Goal: Information Seeking & Learning: Learn about a topic

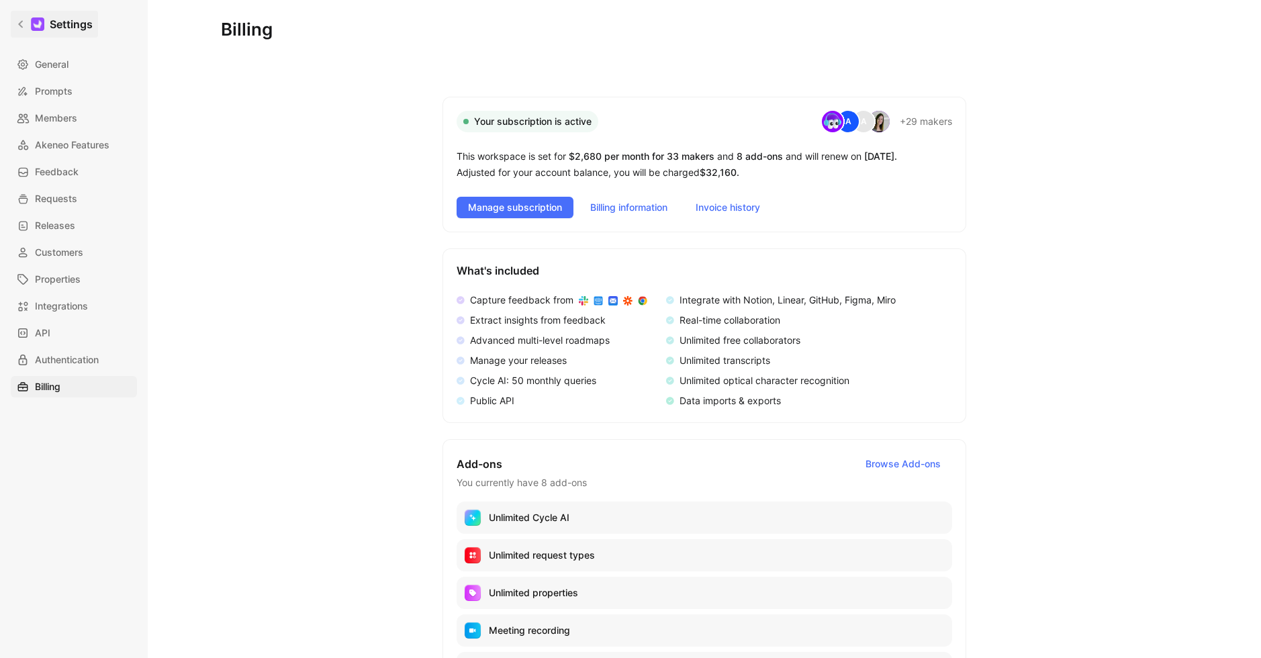
click at [58, 26] on h1 "Settings" at bounding box center [71, 24] width 43 height 16
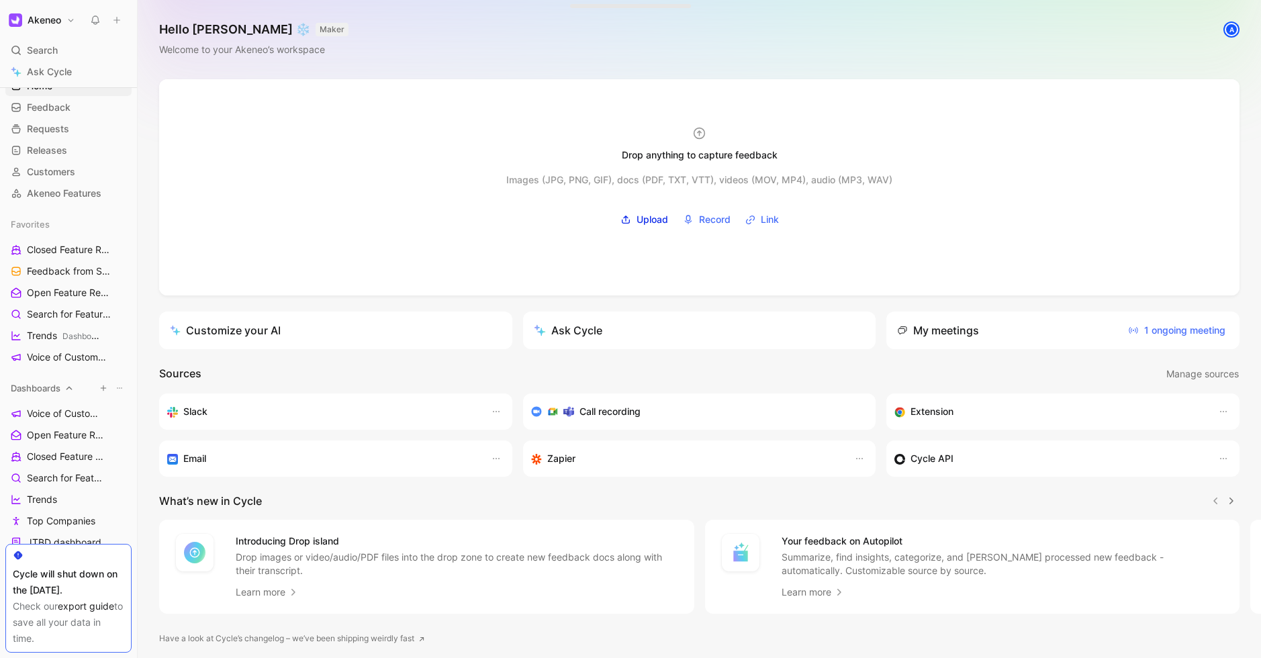
scroll to position [40, 0]
click at [56, 270] on span "Feedback from Support Team All Product Areas" at bounding box center [62, 271] width 70 height 14
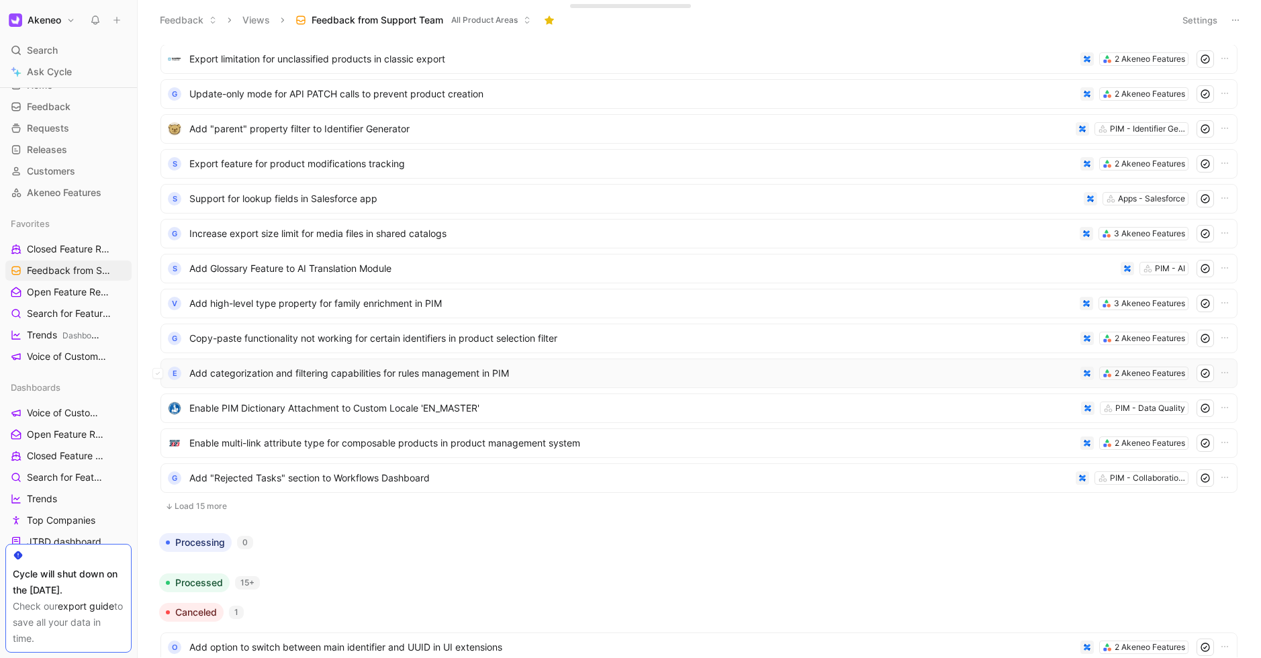
scroll to position [102, 0]
click at [233, 504] on button "Load 15 more" at bounding box center [698, 505] width 1077 height 16
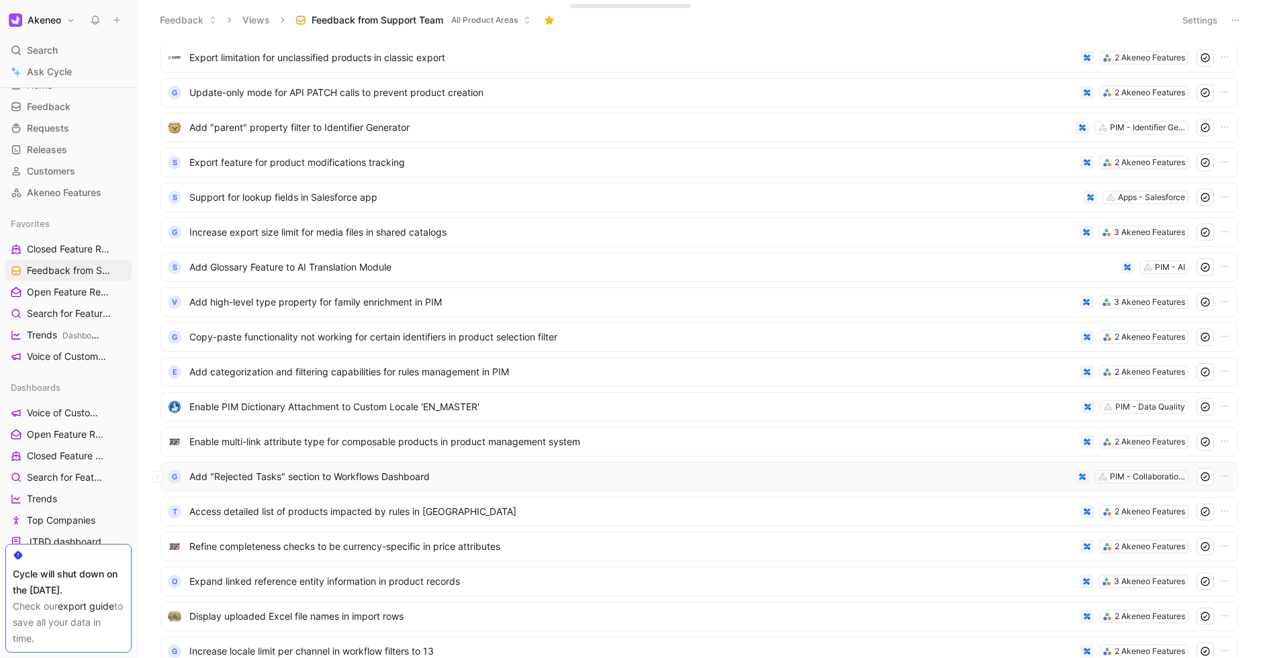
click at [358, 480] on span "Add "Rejected Tasks" section to Workflows Dashboard" at bounding box center [629, 477] width 881 height 16
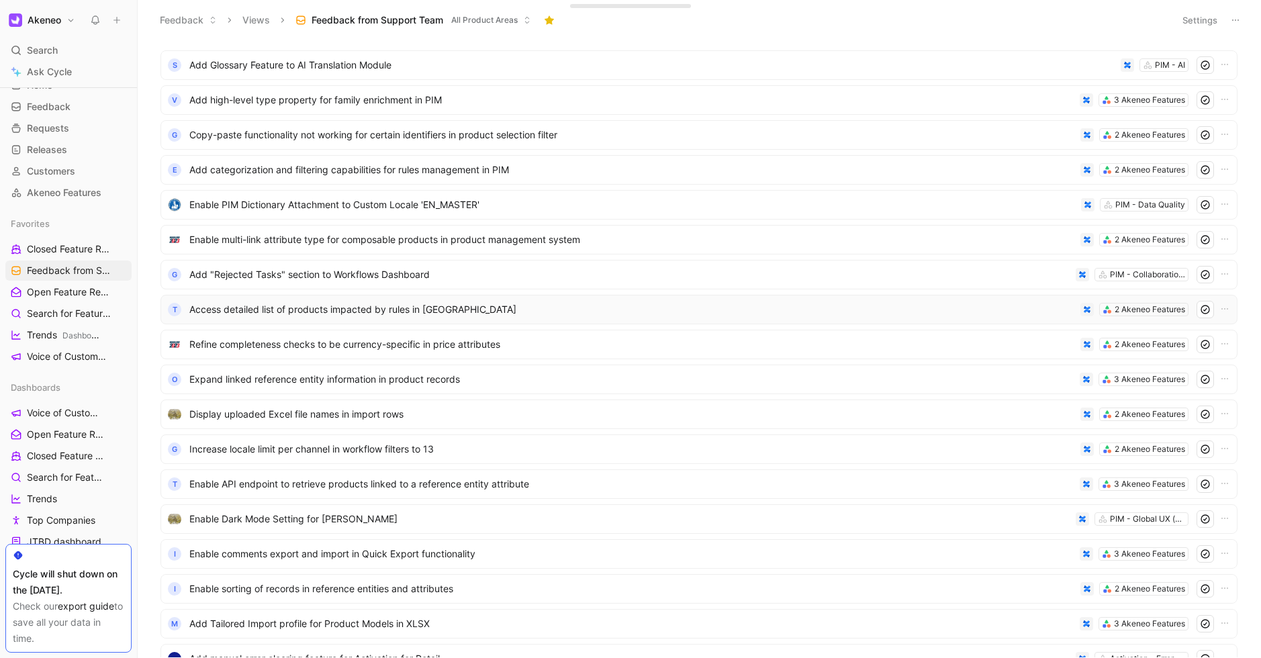
scroll to position [701, 0]
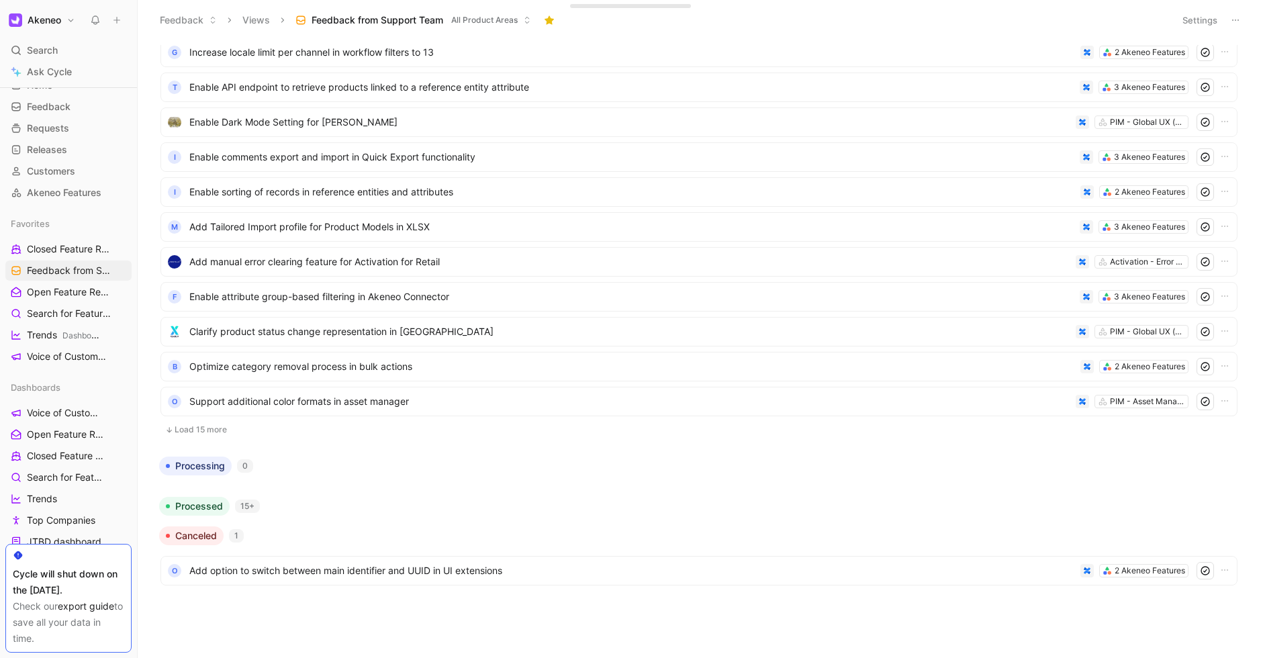
click at [216, 426] on button "Load 15 more" at bounding box center [698, 430] width 1077 height 16
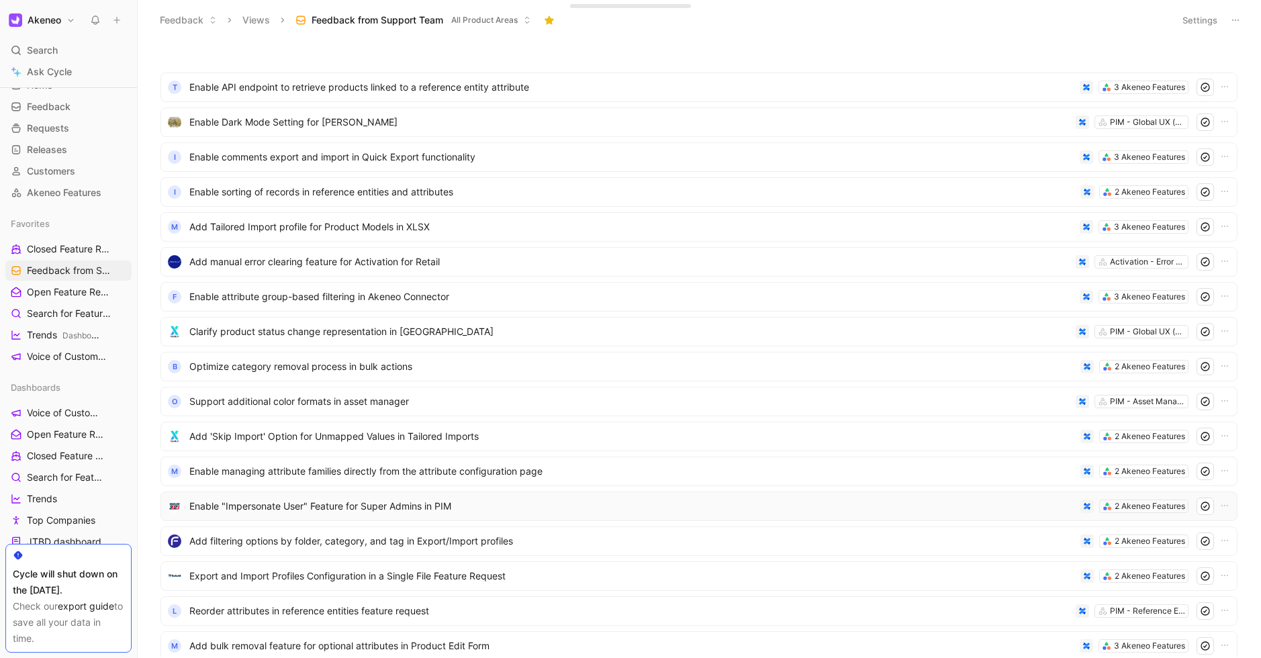
scroll to position [1225, 0]
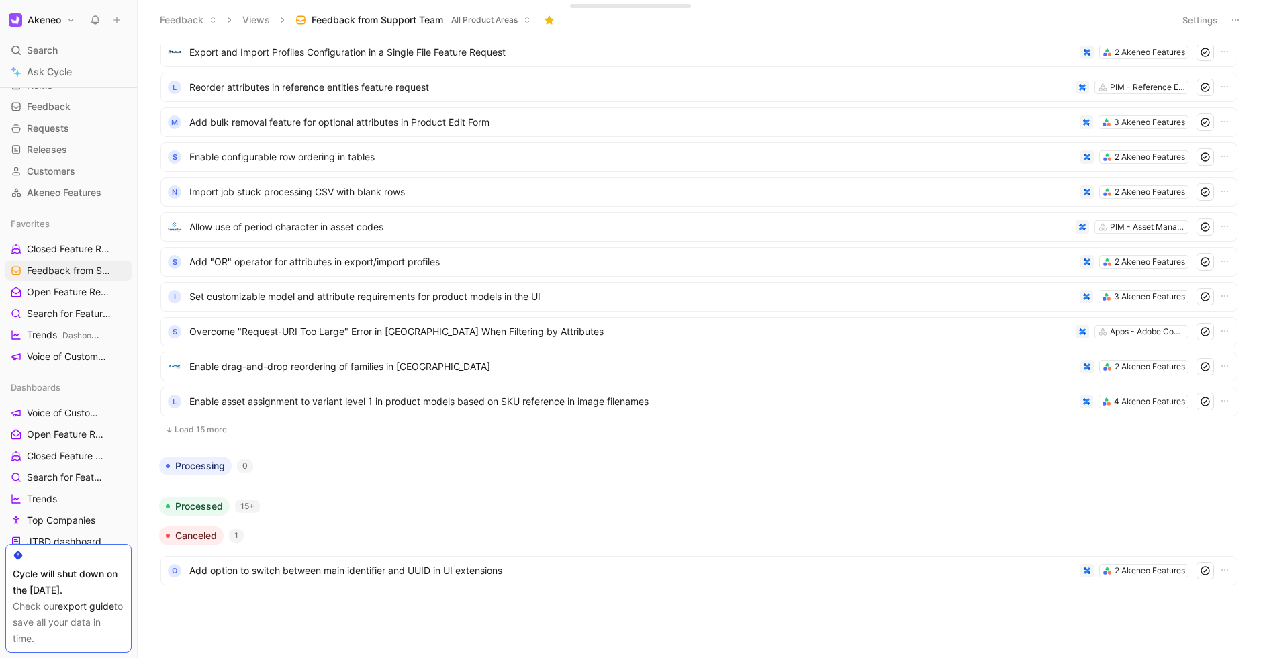
click at [214, 422] on button "Load 15 more" at bounding box center [698, 430] width 1077 height 16
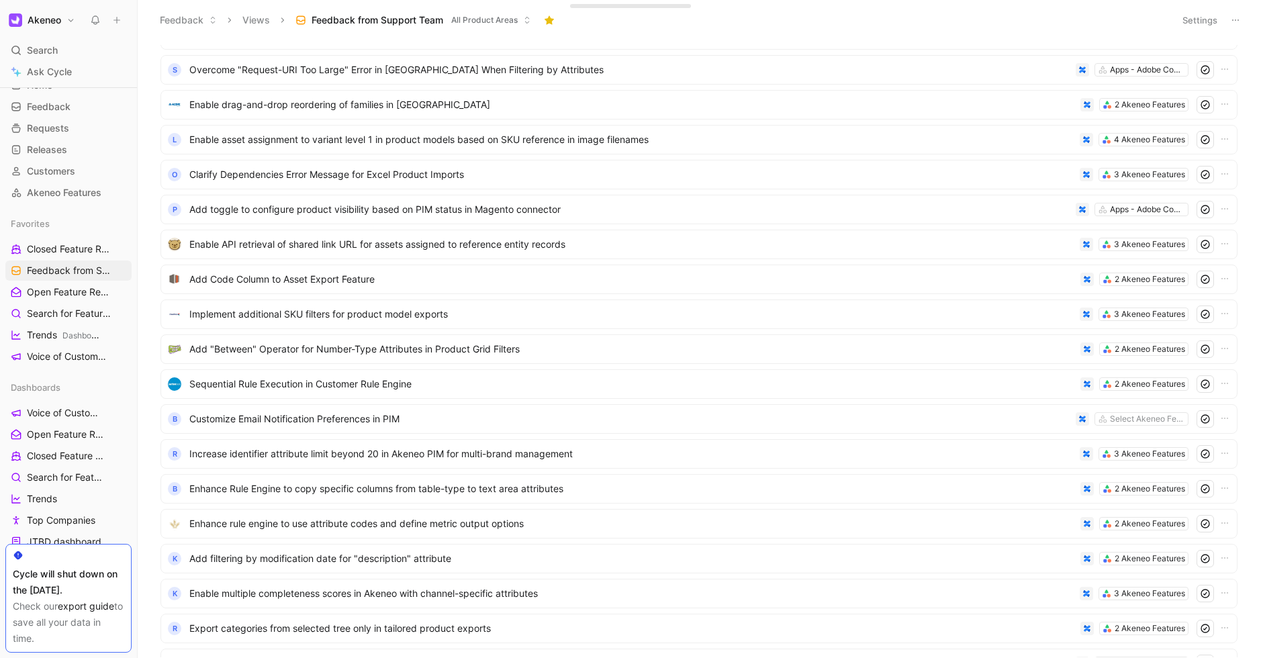
scroll to position [1749, 0]
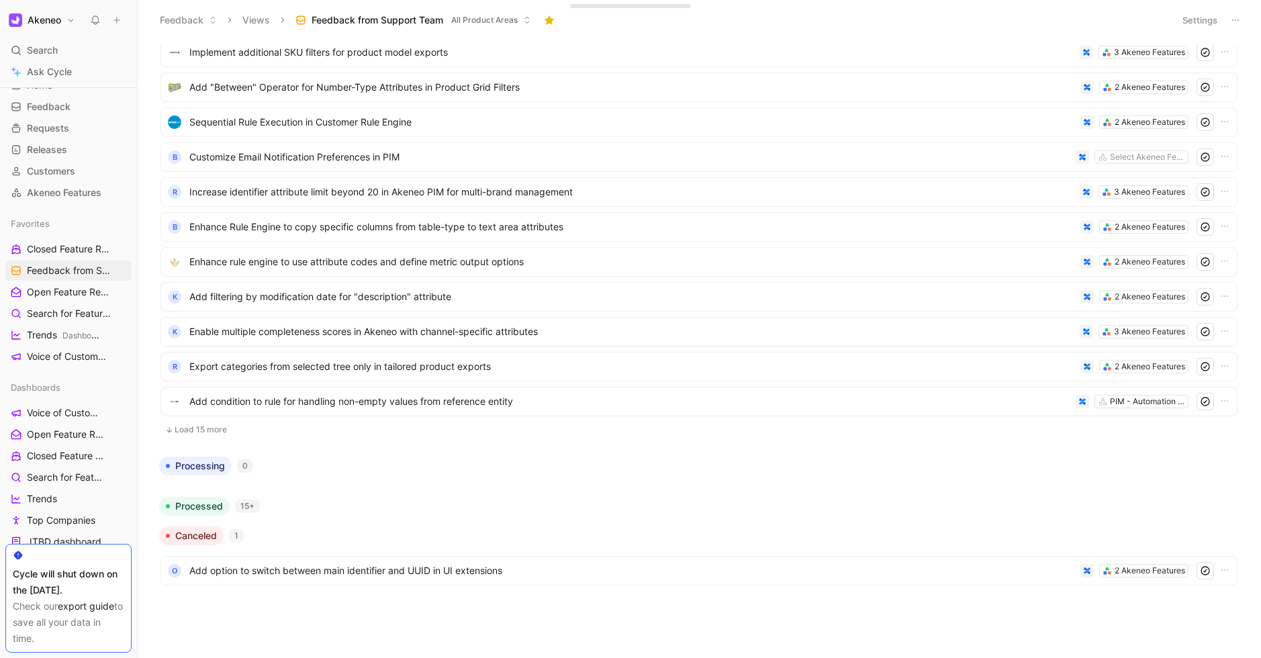
click at [212, 423] on button "Load 15 more" at bounding box center [698, 430] width 1077 height 16
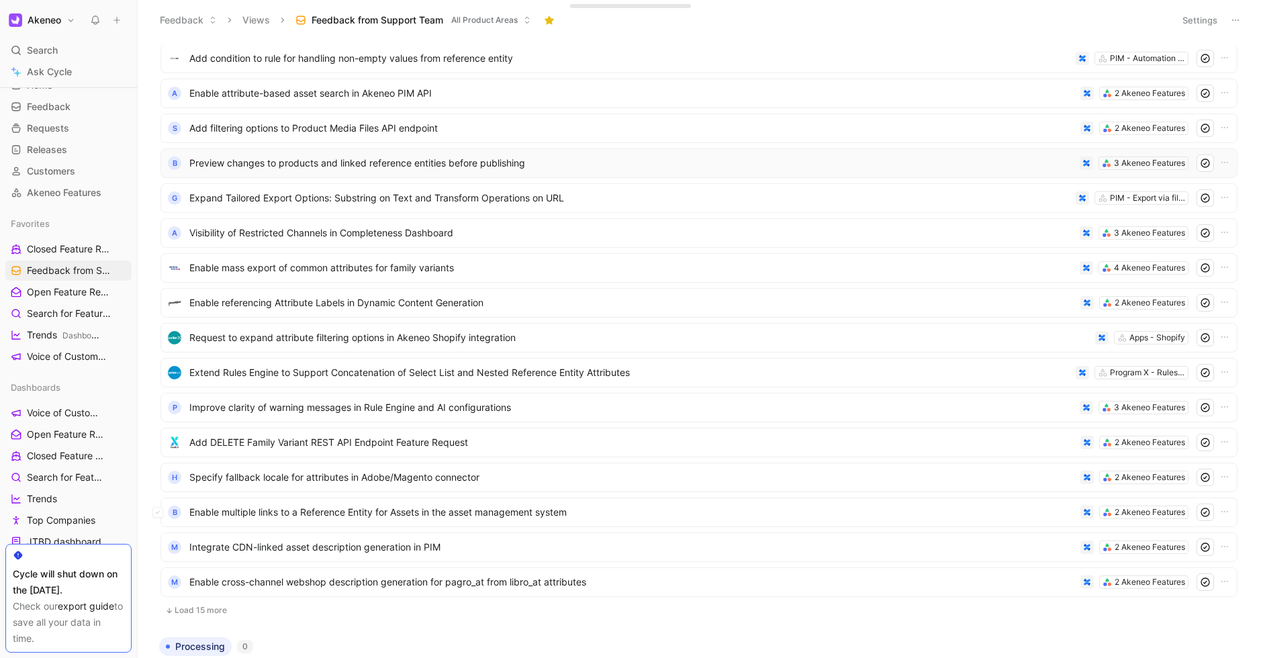
scroll to position [2272, 0]
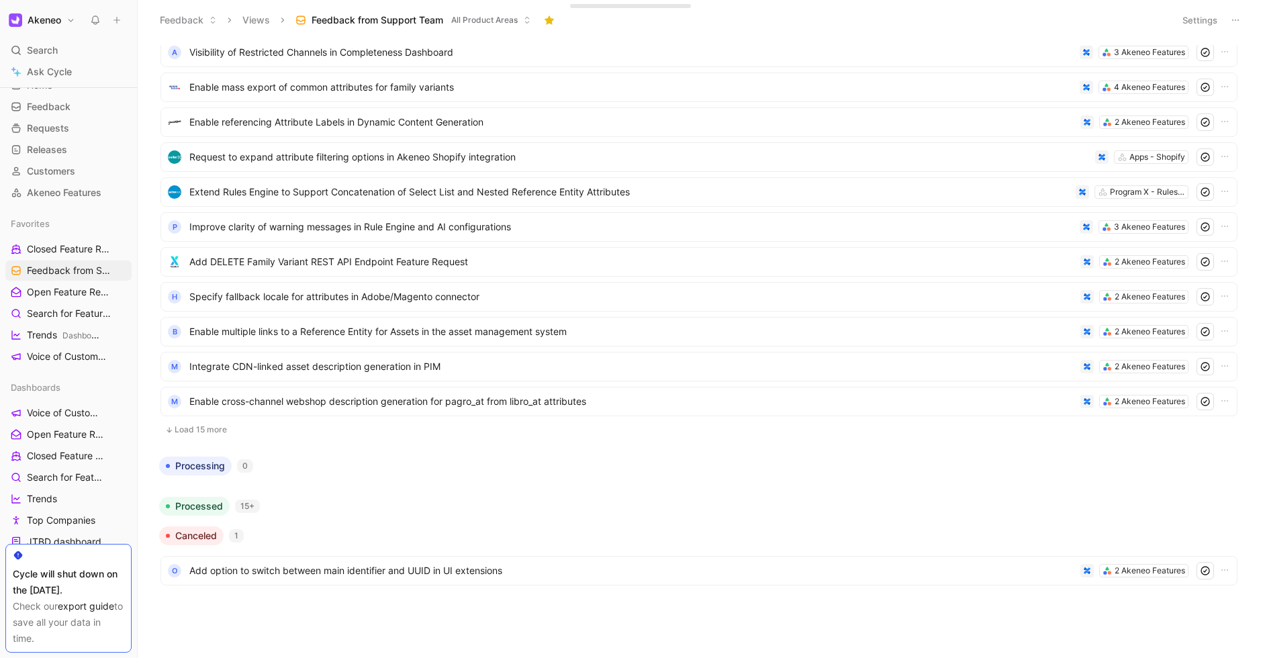
click at [221, 422] on button "Load 15 more" at bounding box center [698, 430] width 1077 height 16
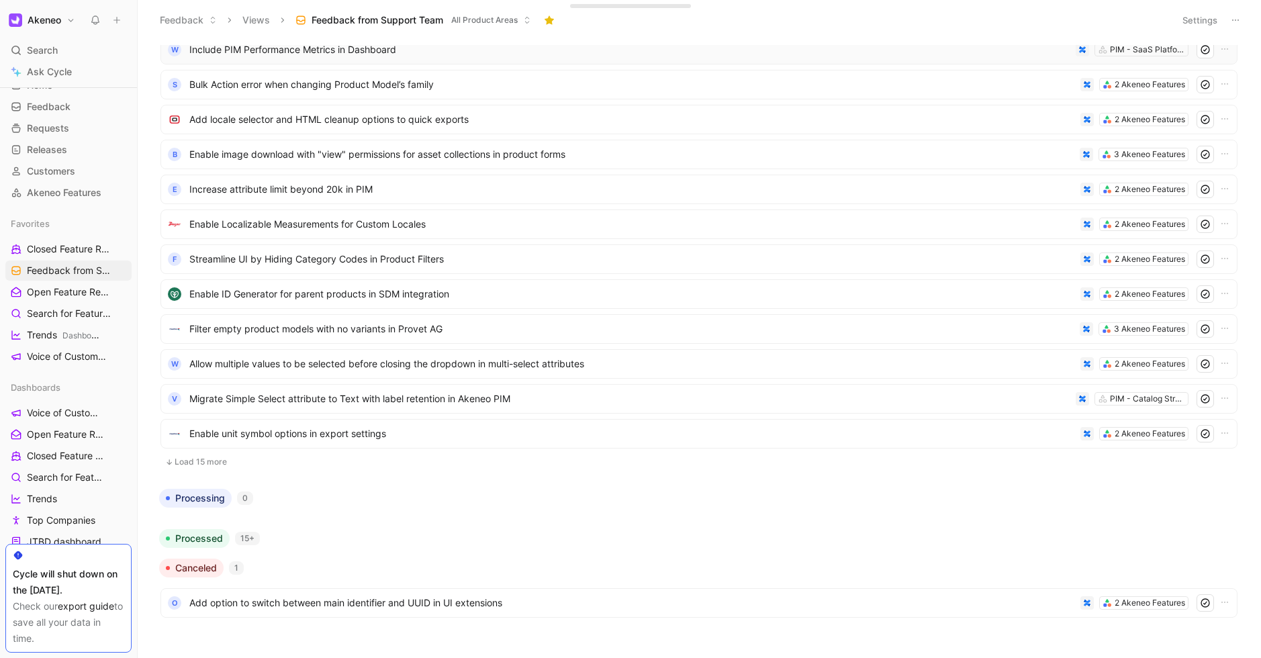
scroll to position [2796, 0]
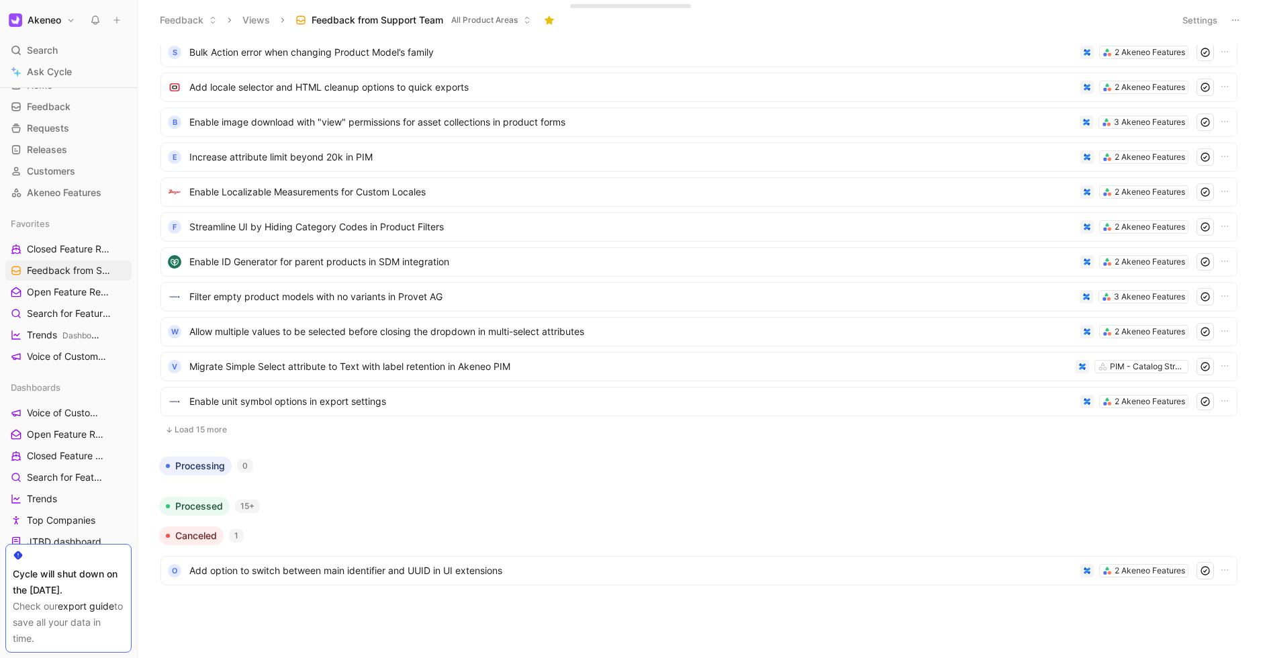
click at [213, 432] on button "Load 15 more" at bounding box center [698, 430] width 1077 height 16
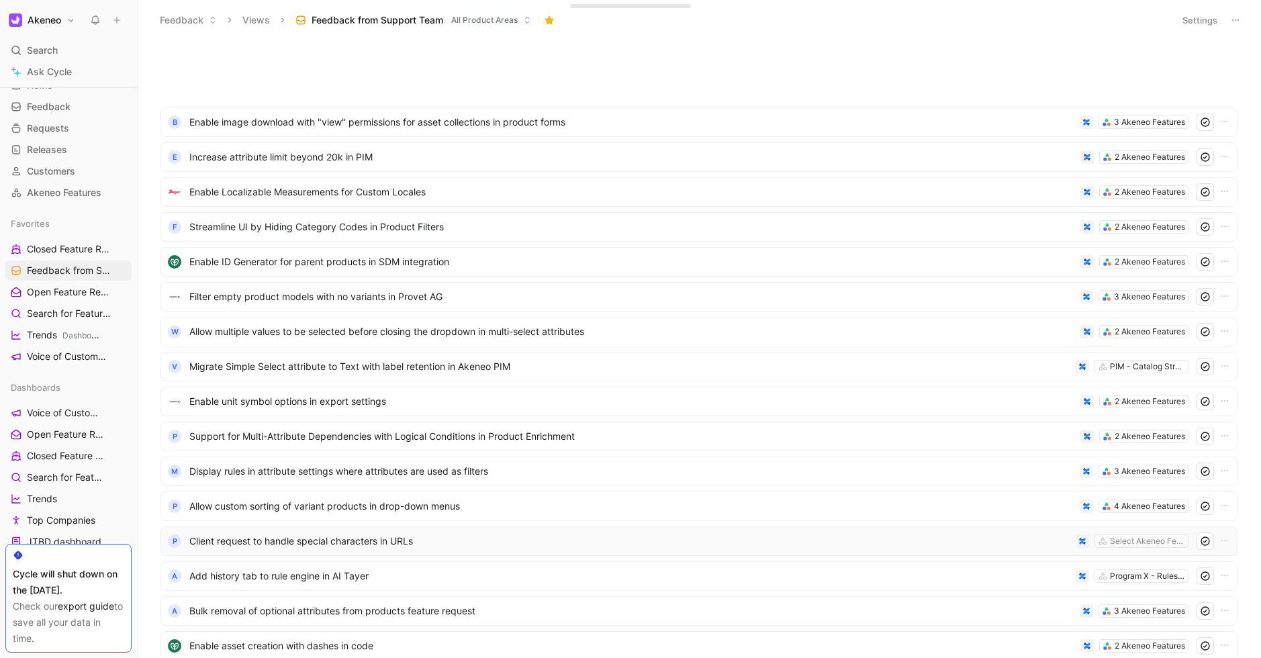
scroll to position [3320, 0]
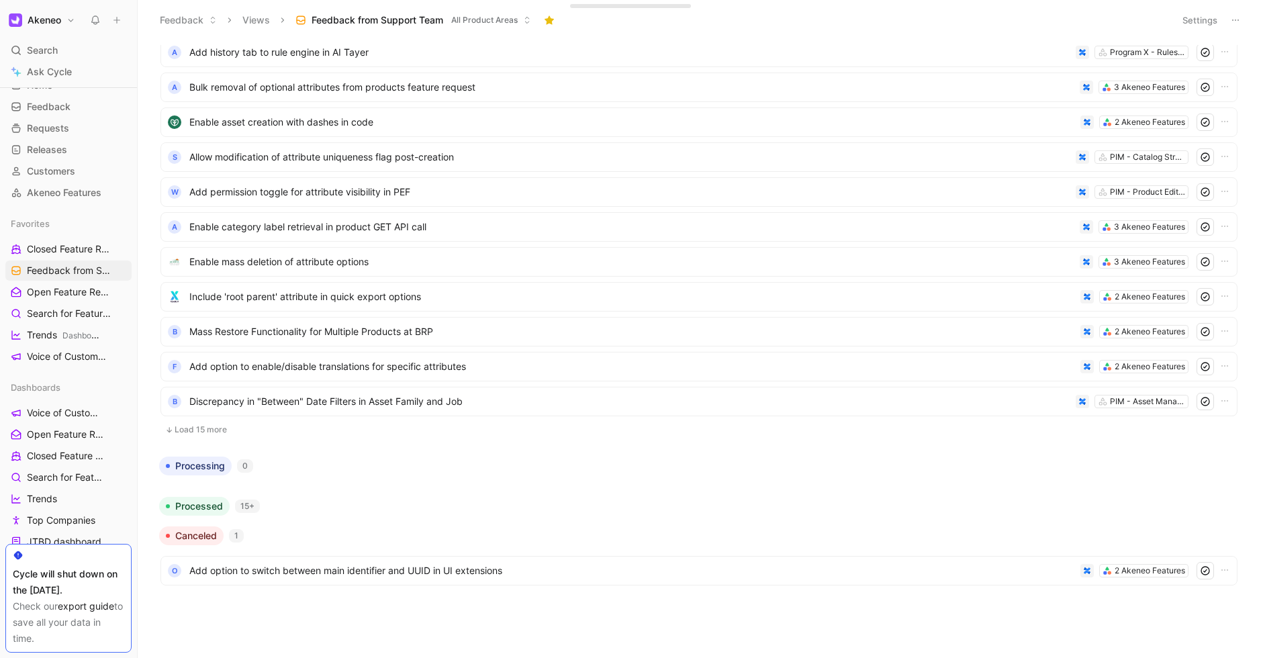
click at [213, 427] on button "Load 15 more" at bounding box center [698, 430] width 1077 height 16
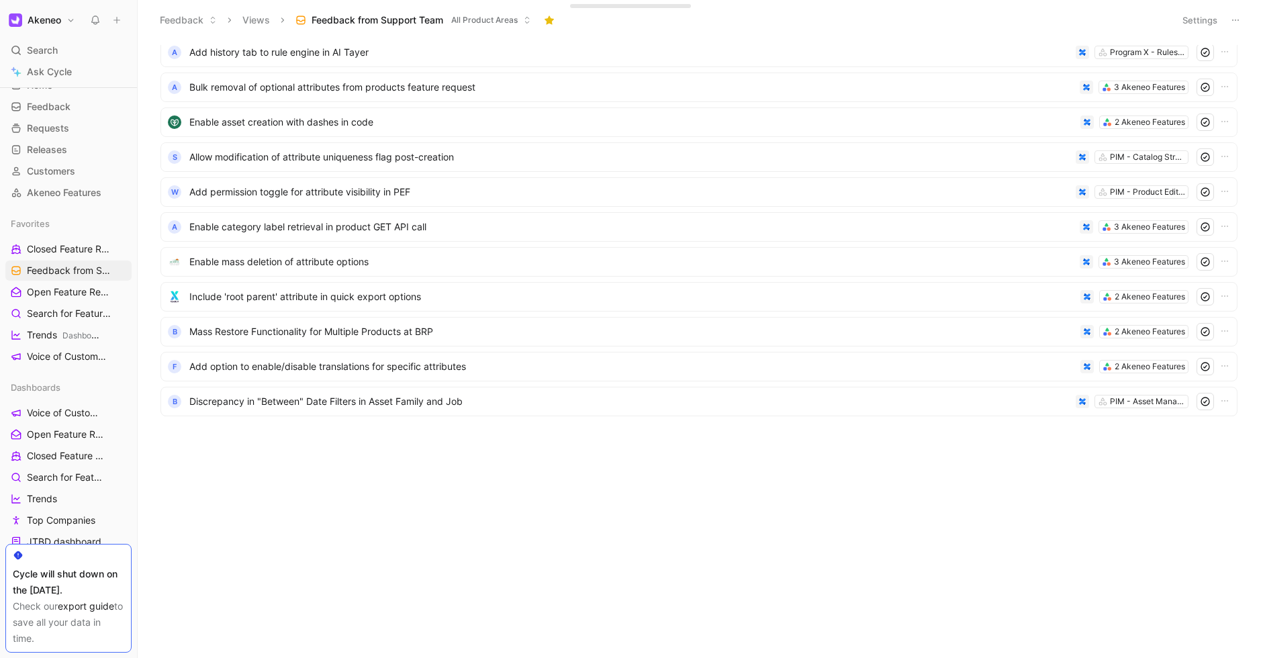
scroll to position [3844, 0]
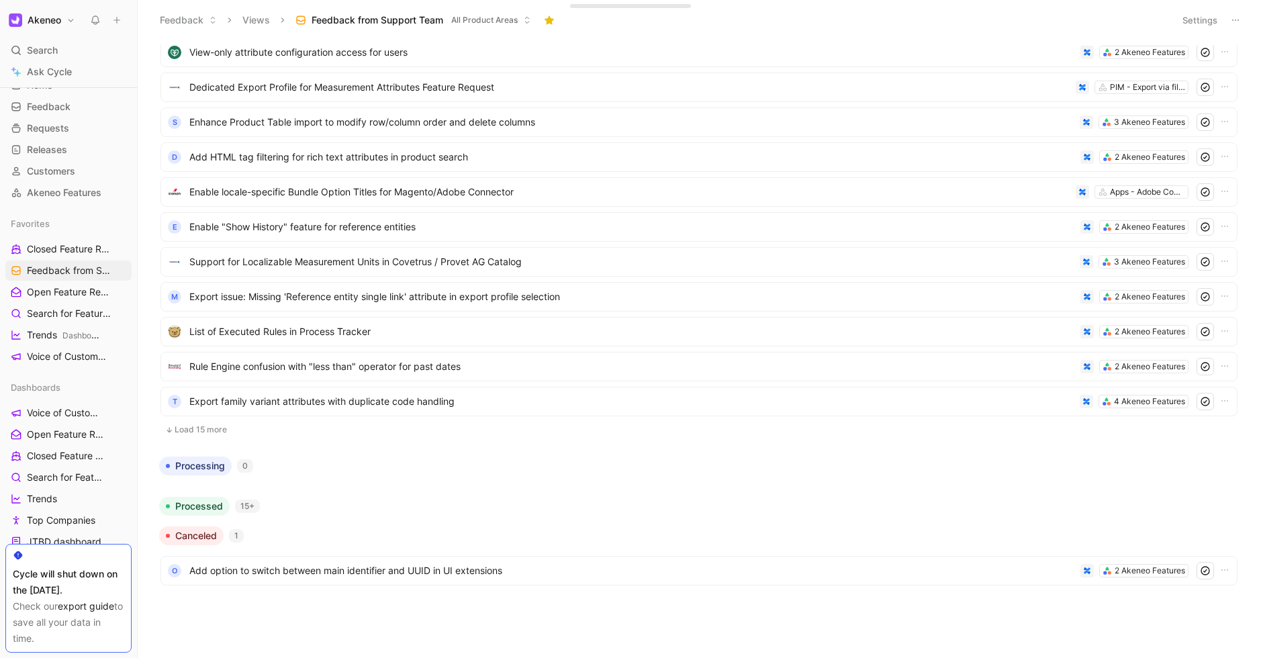
click at [216, 422] on button "Load 15 more" at bounding box center [698, 430] width 1077 height 16
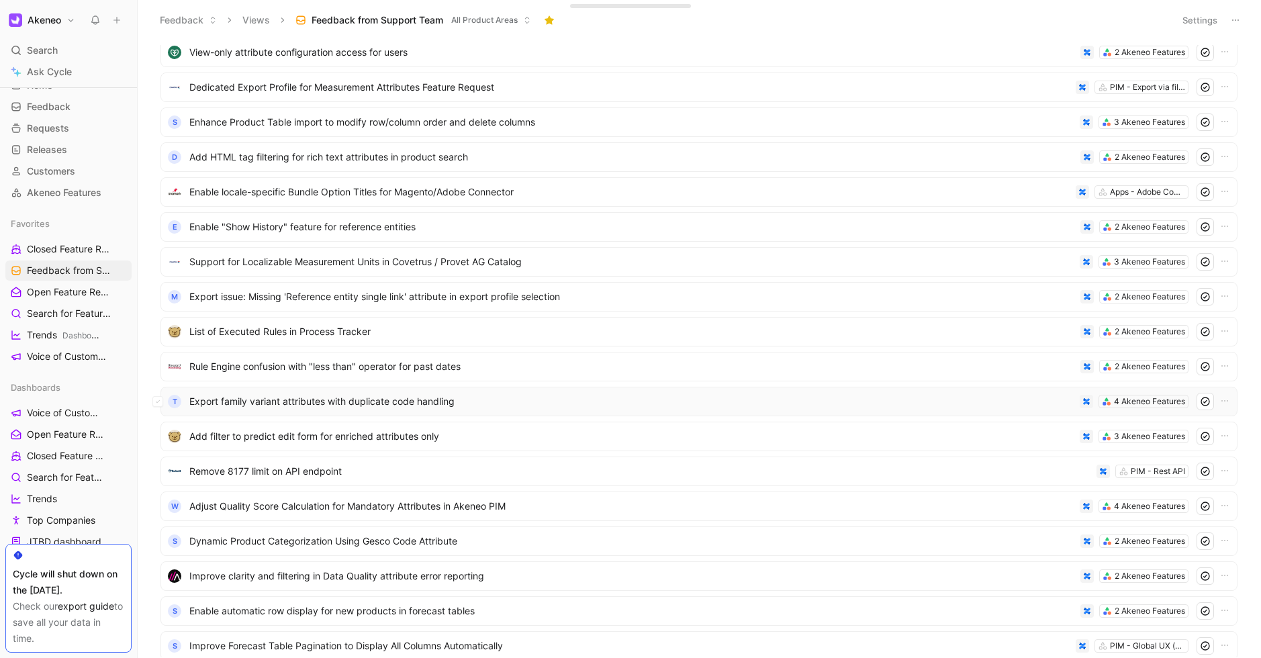
scroll to position [4367, 0]
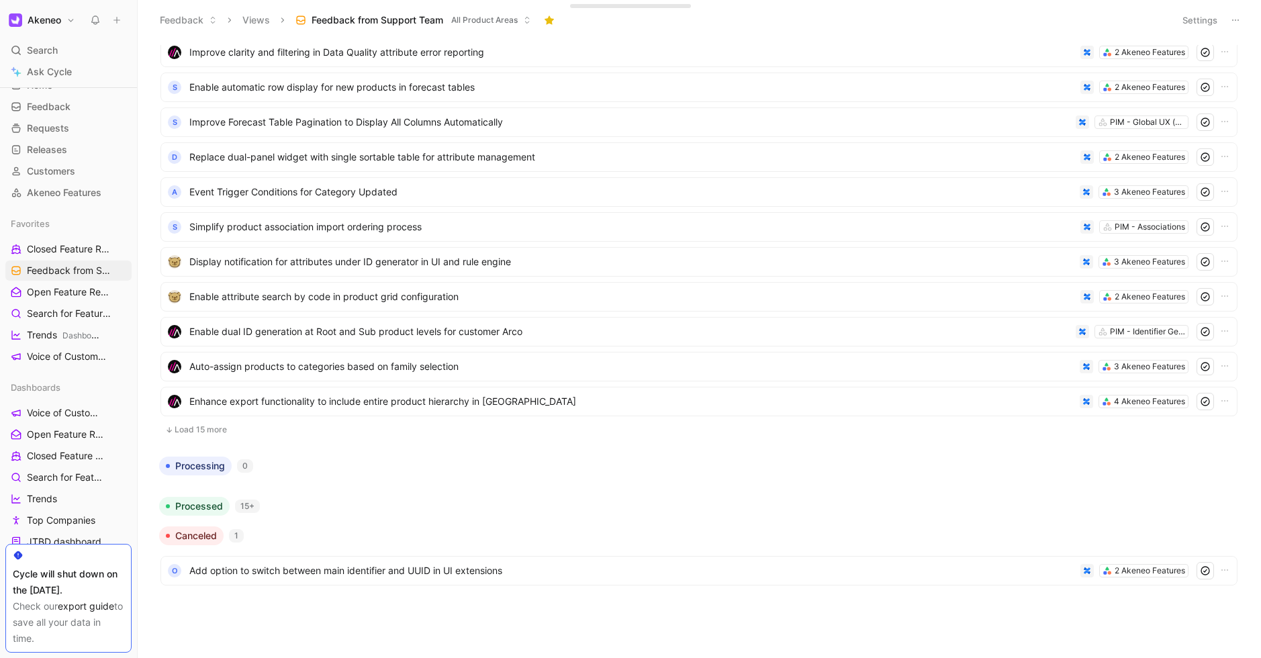
click at [207, 426] on button "Load 15 more" at bounding box center [698, 430] width 1077 height 16
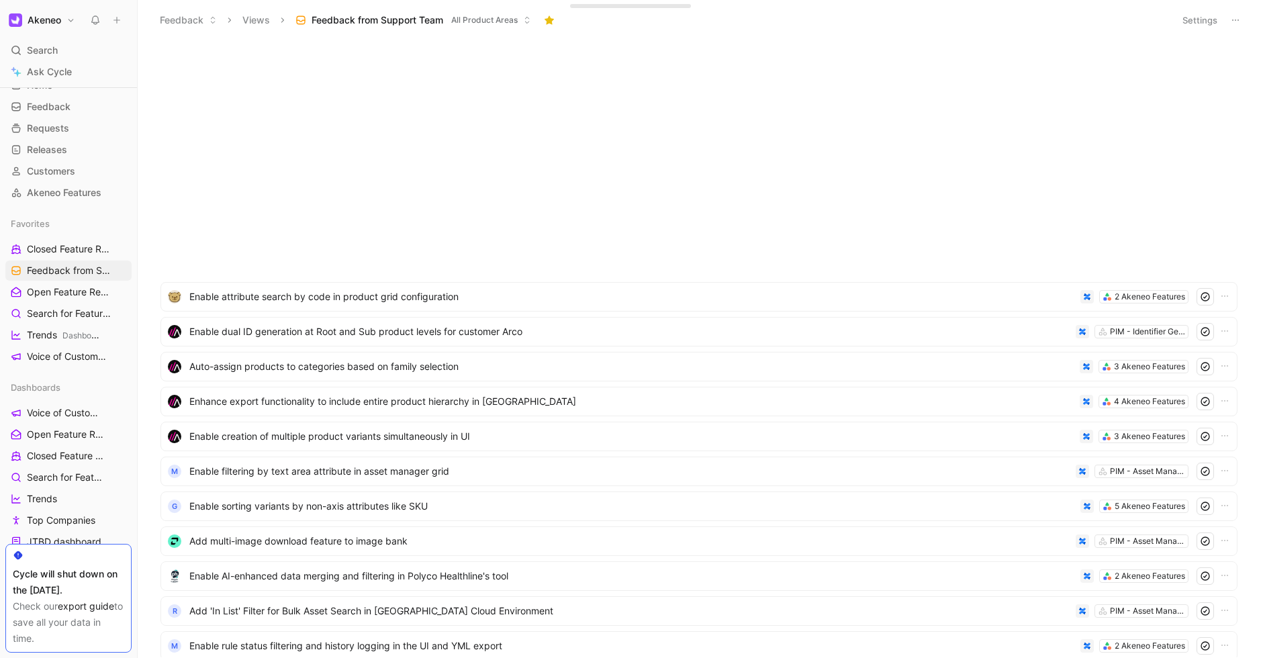
scroll to position [4891, 0]
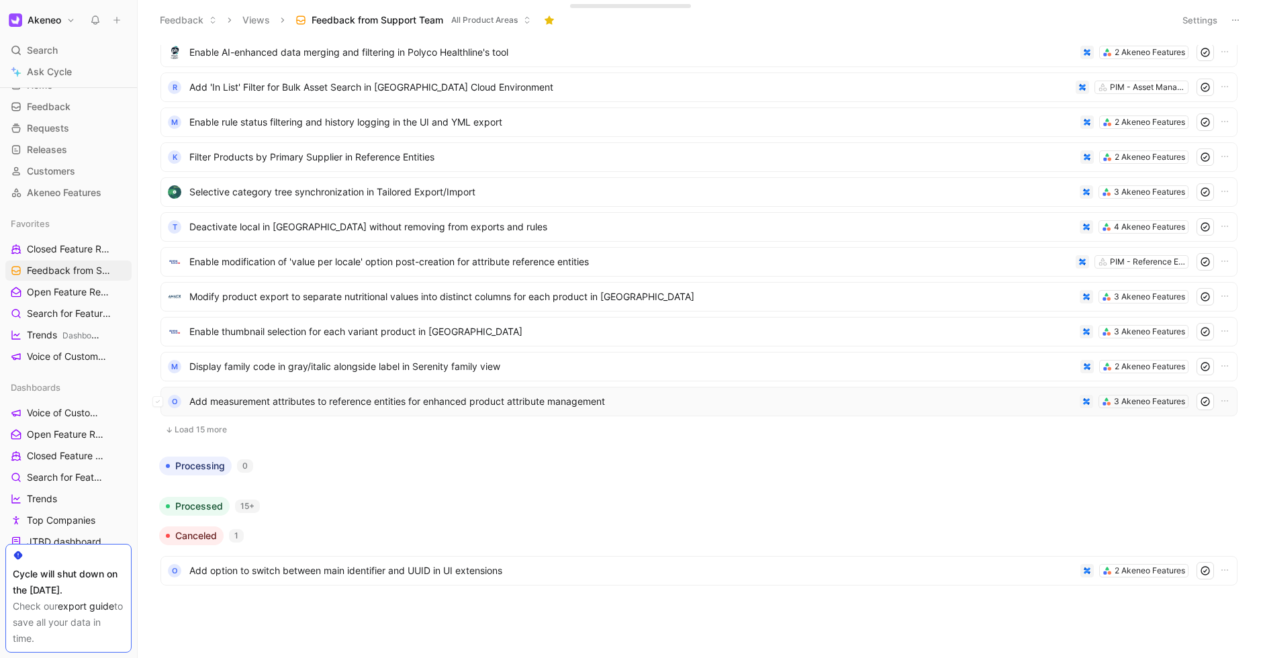
click at [317, 408] on span "Add measurement attributes to reference entities for enhanced product attribute…" at bounding box center [631, 401] width 885 height 16
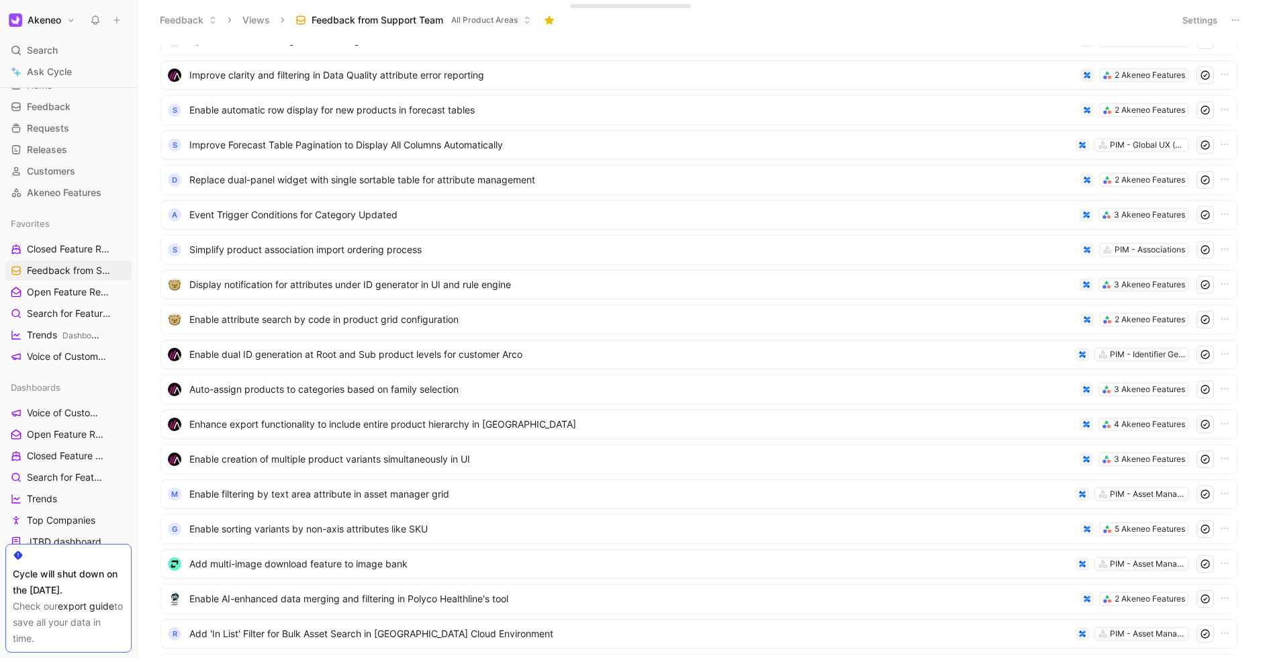
scroll to position [4154, 0]
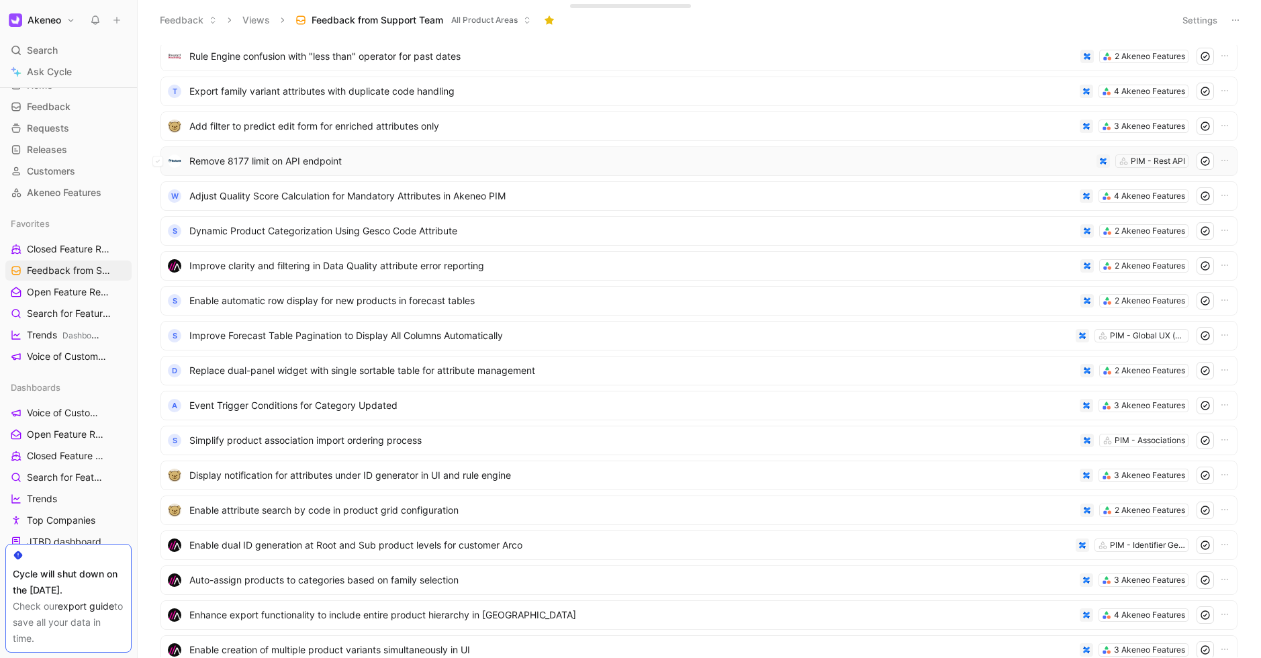
click at [342, 165] on span "Remove 8177 limit on API endpoint" at bounding box center [640, 161] width 902 height 16
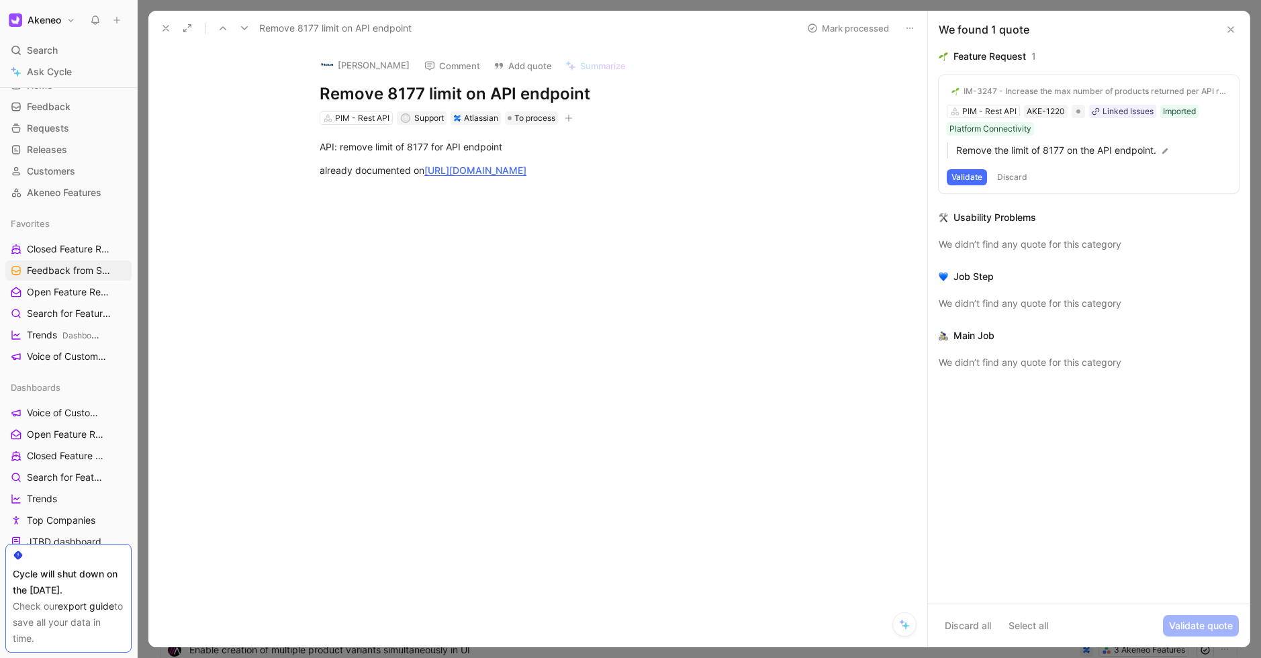
click at [1016, 179] on button "Discard" at bounding box center [1012, 177] width 40 height 16
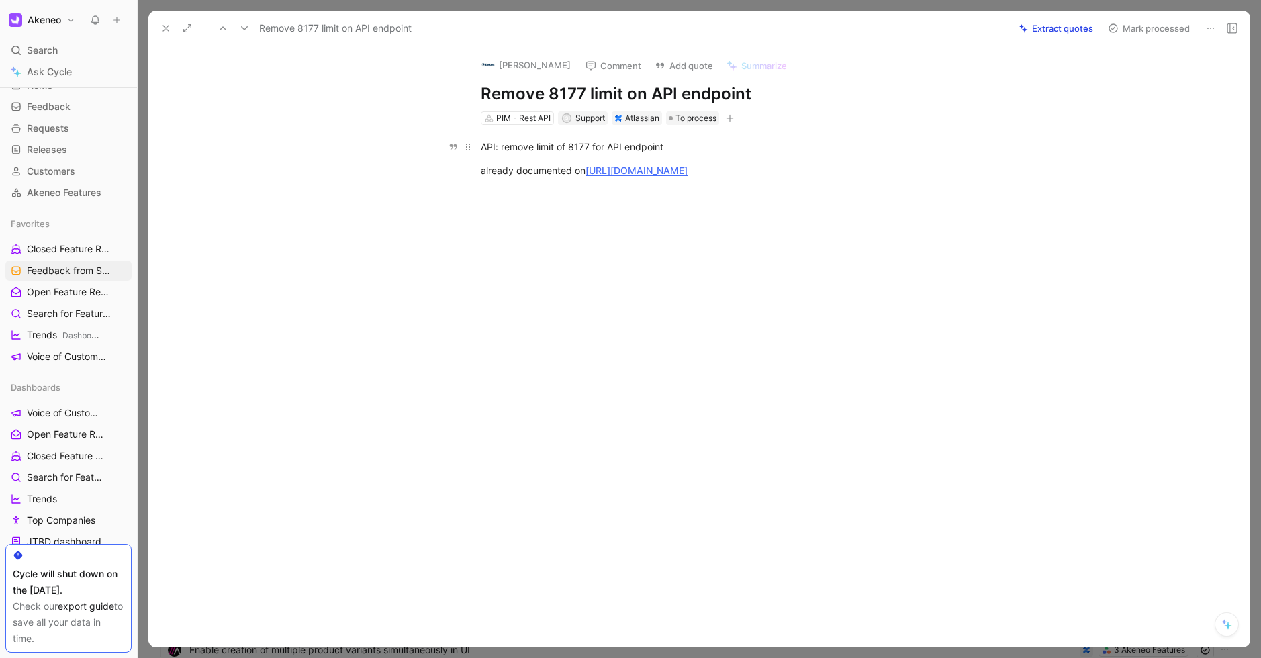
click at [566, 145] on div "API: remove limit of 8177 for API endpoint" at bounding box center [713, 147] width 465 height 14
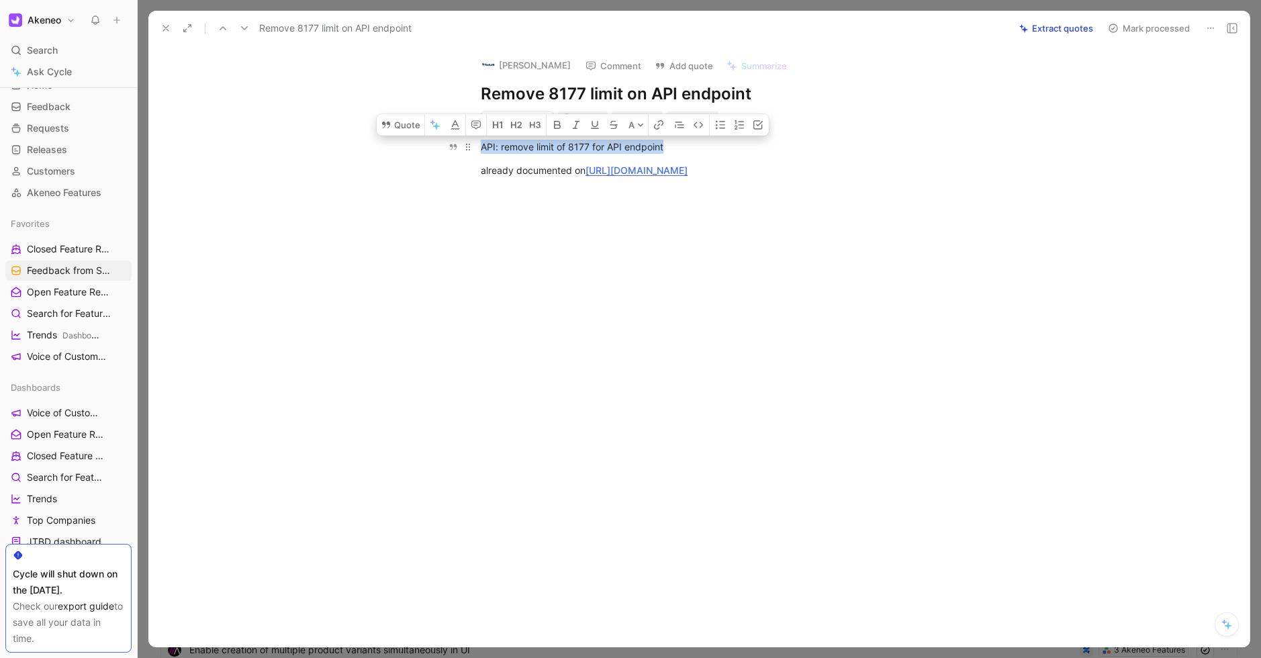
copy div "API: remove limit of 8177 for API endpoint"
click at [393, 130] on button "Quote" at bounding box center [401, 124] width 48 height 21
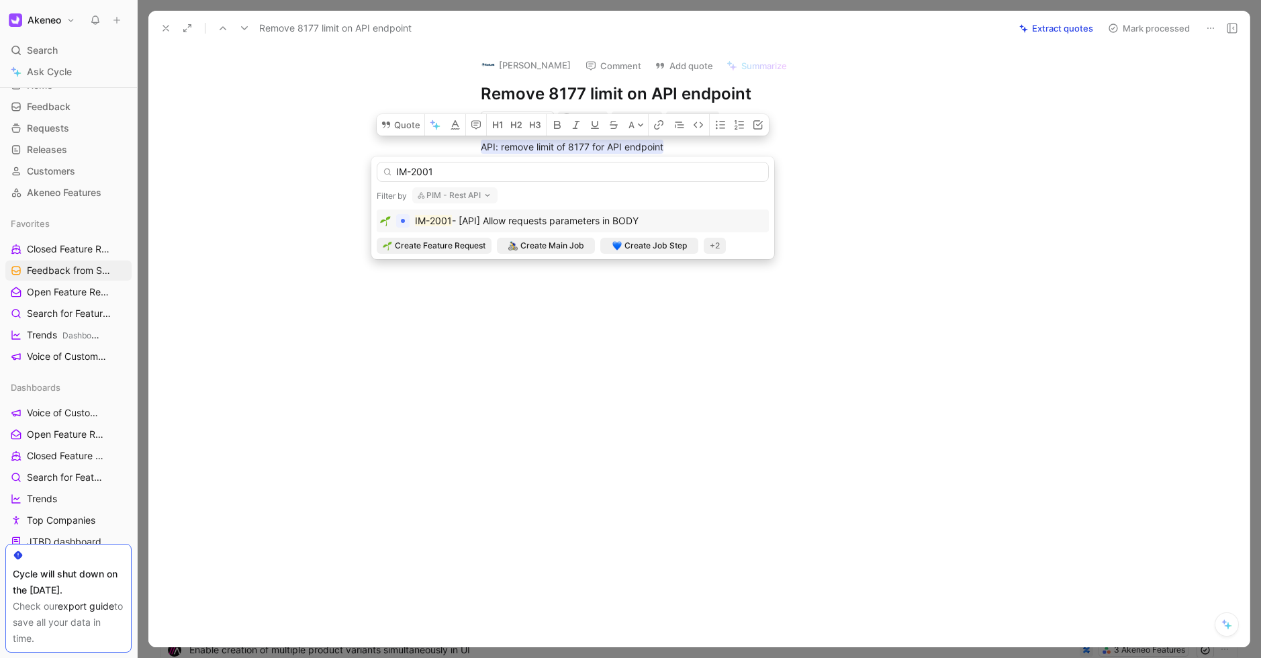
type input "IM-2001"
click at [527, 222] on span "- [API] Allow requests parameters in BODY" at bounding box center [545, 220] width 187 height 11
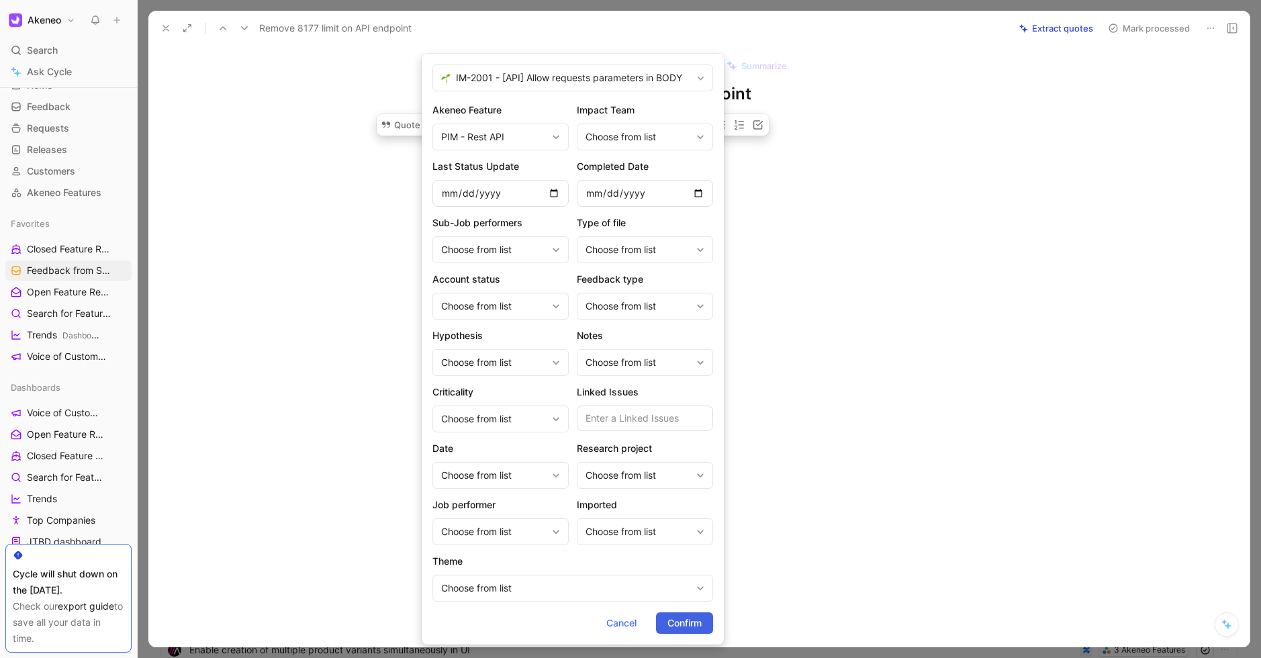
click at [685, 618] on span "Confirm" at bounding box center [684, 623] width 34 height 16
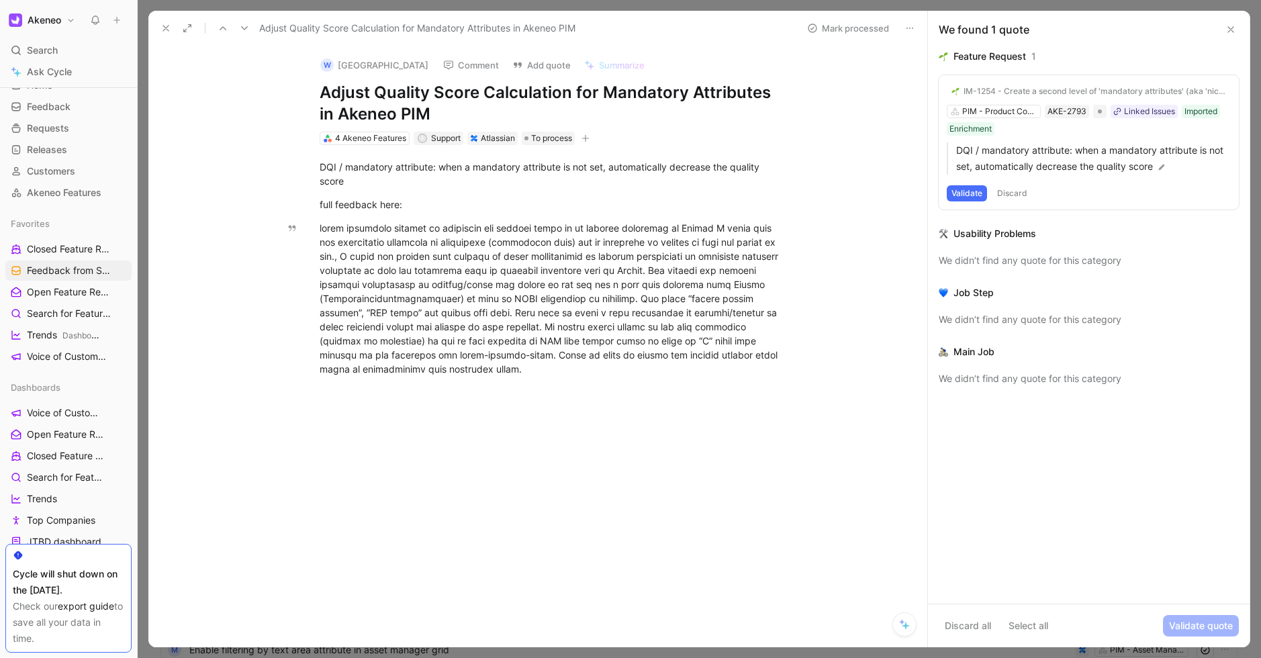
click at [169, 32] on icon at bounding box center [165, 28] width 11 height 11
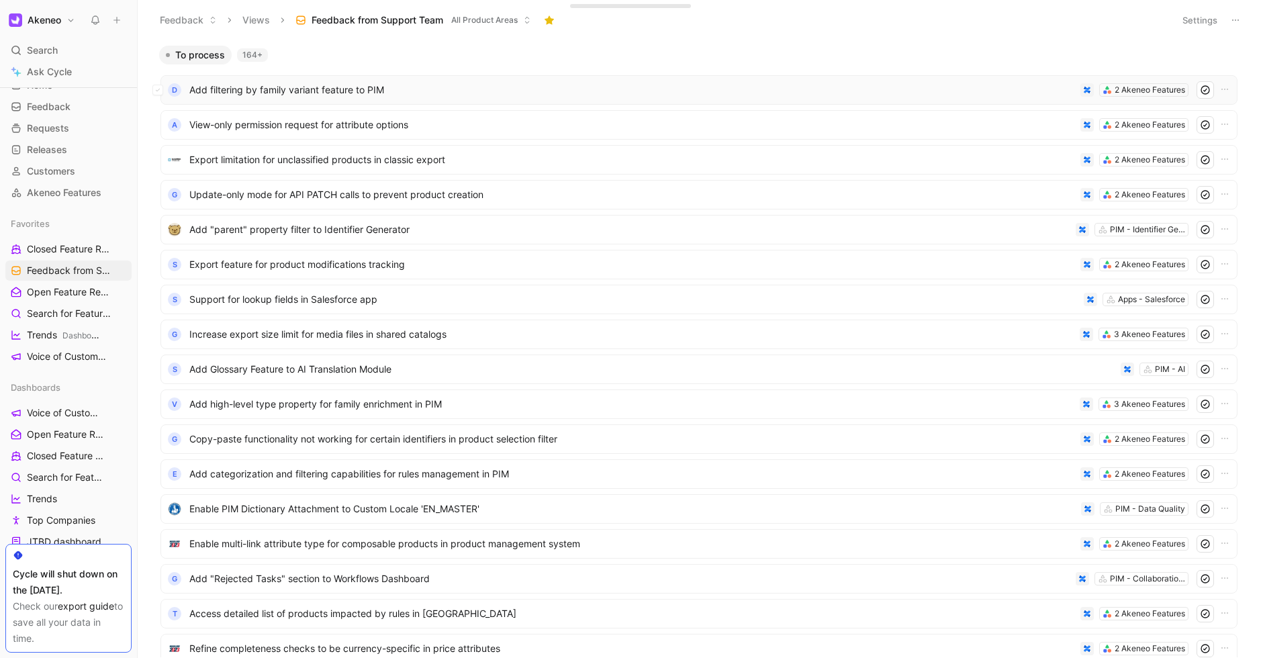
click at [303, 94] on span "Add filtering by family variant feature to PIM" at bounding box center [632, 90] width 886 height 16
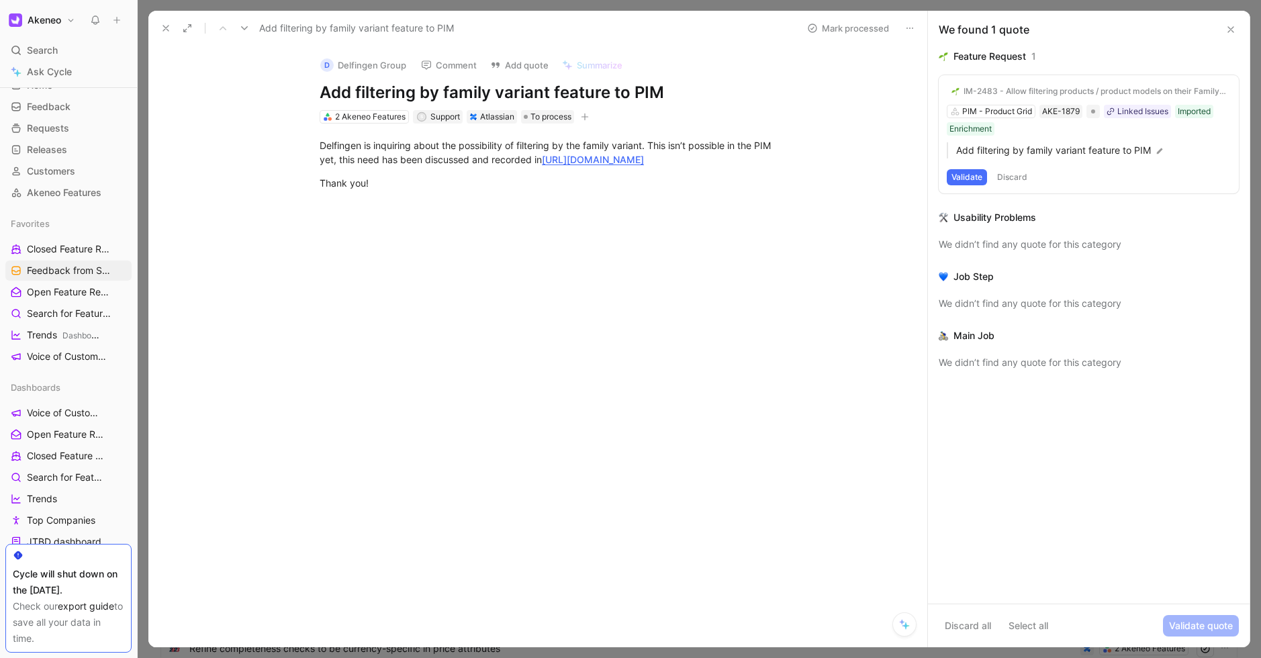
click at [970, 178] on button "Validate" at bounding box center [967, 177] width 40 height 16
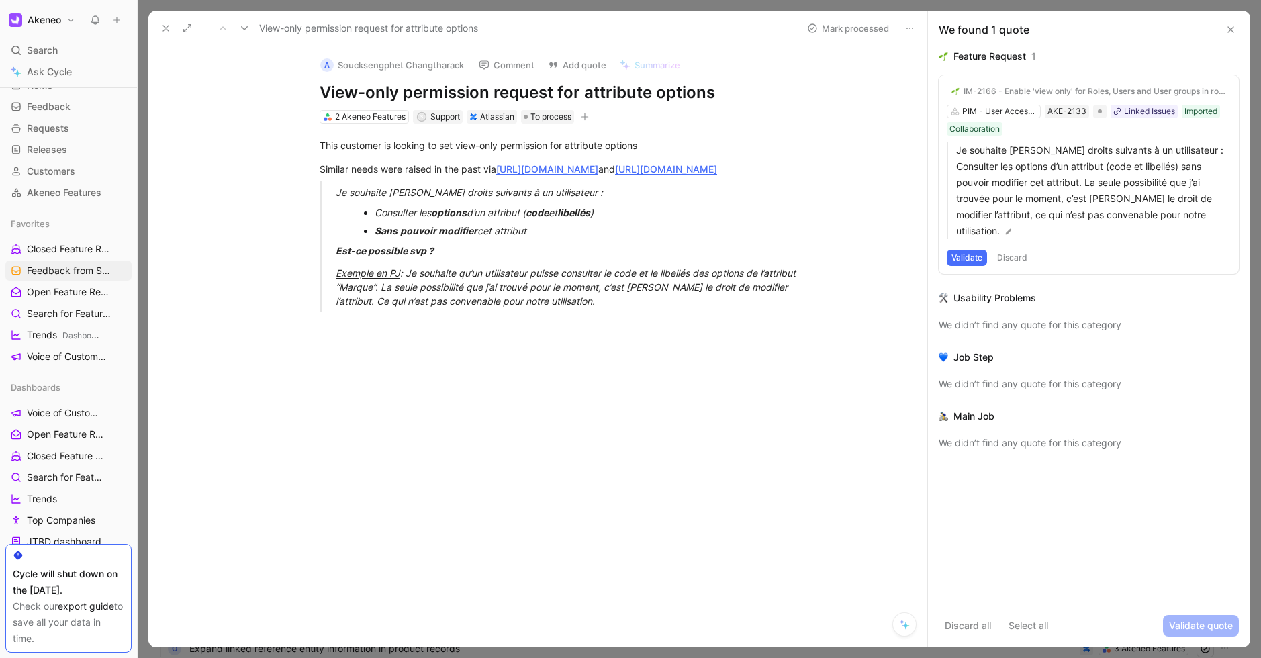
click at [169, 27] on icon at bounding box center [165, 28] width 11 height 11
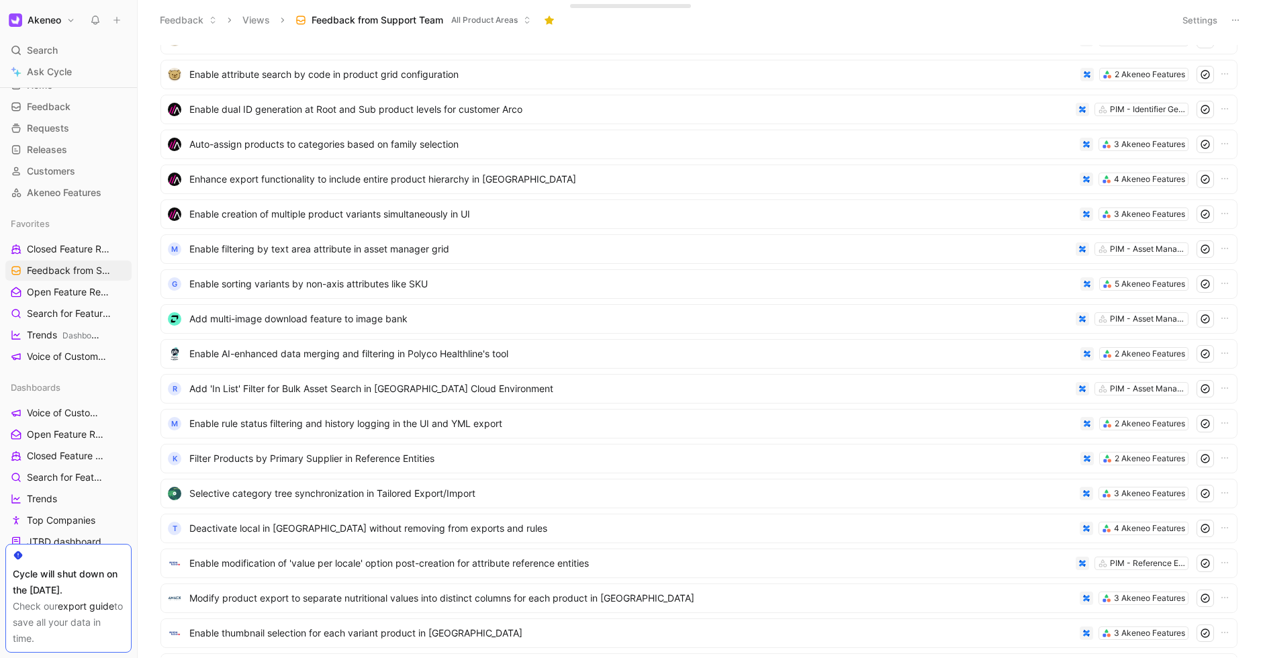
scroll to position [5345, 0]
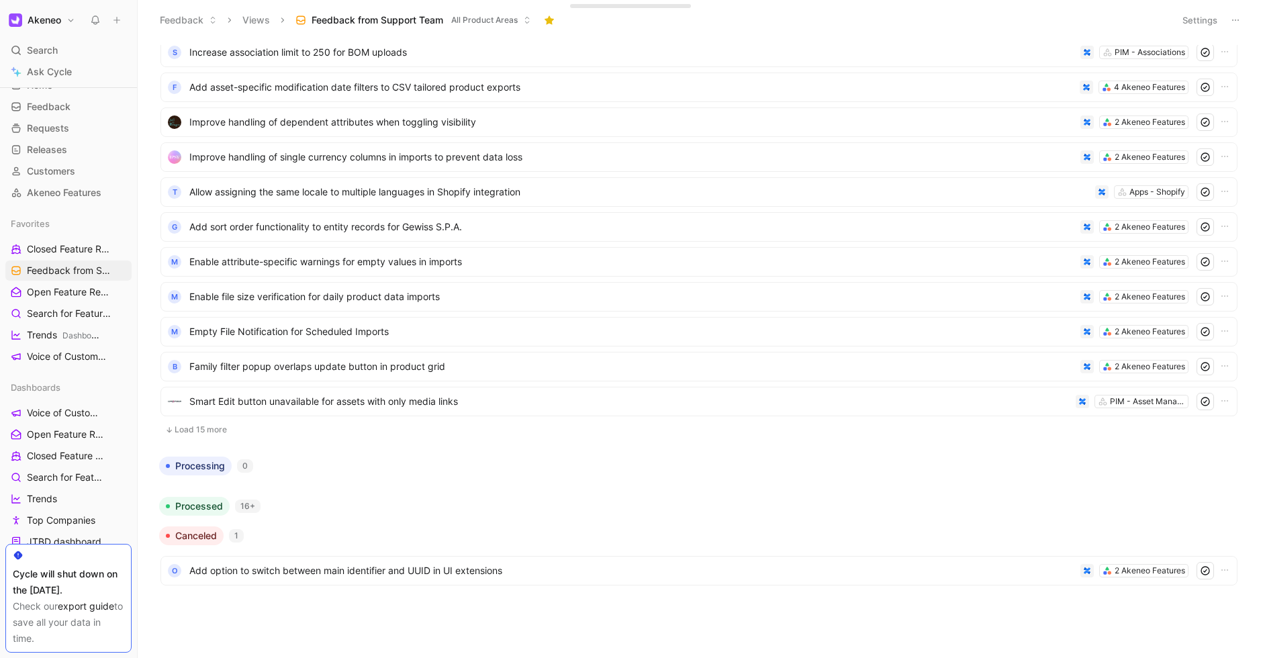
click at [373, 624] on div "To process 163+ Modify product export to separate nutritional values into disti…" at bounding box center [697, 351] width 1105 height 612
click at [280, 573] on span "Add option to switch between main identifier and UUID in UI extensions" at bounding box center [632, 571] width 886 height 16
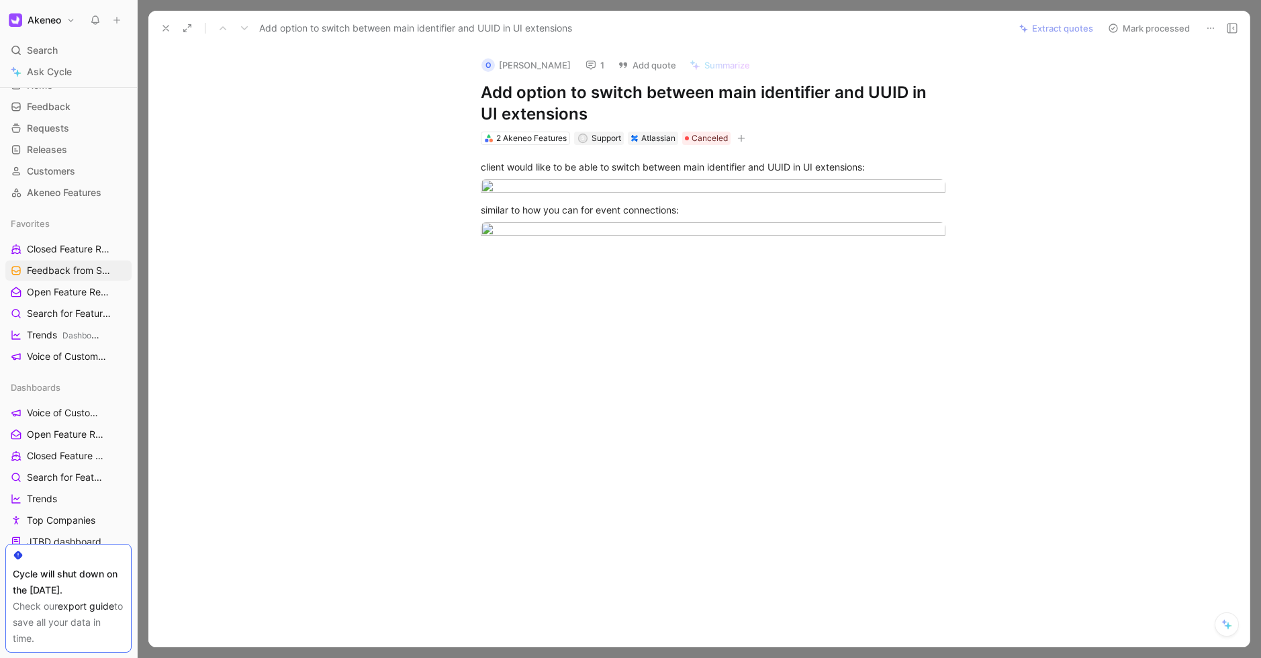
click at [165, 25] on icon at bounding box center [165, 28] width 11 height 11
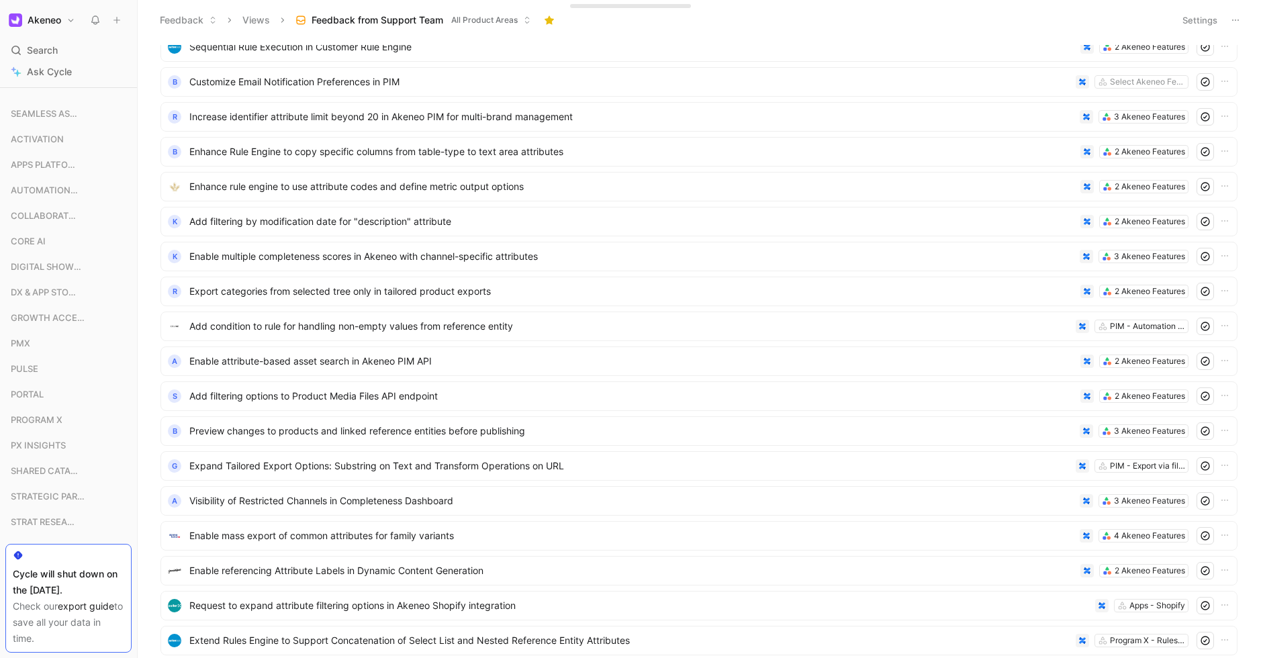
scroll to position [1020, 0]
